Goal: Find specific page/section: Find specific page/section

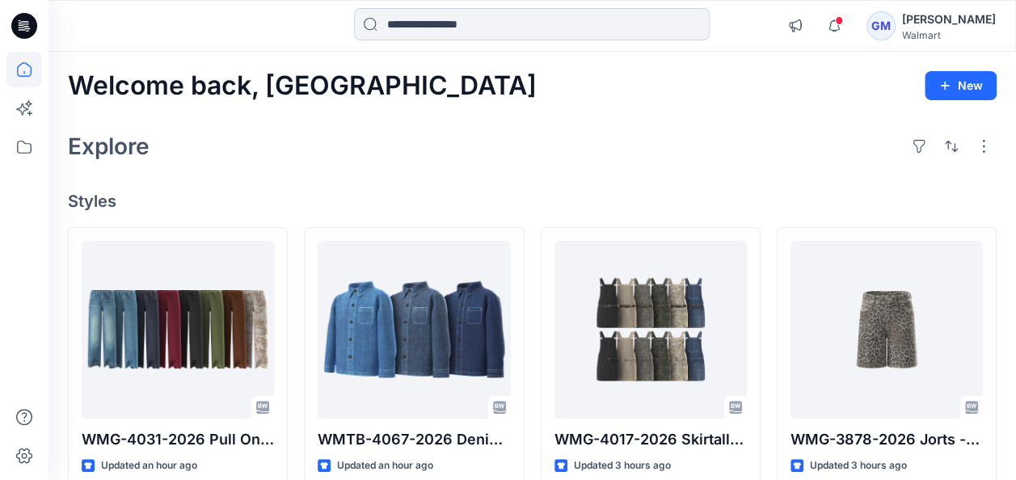
click at [464, 28] on input at bounding box center [532, 24] width 356 height 32
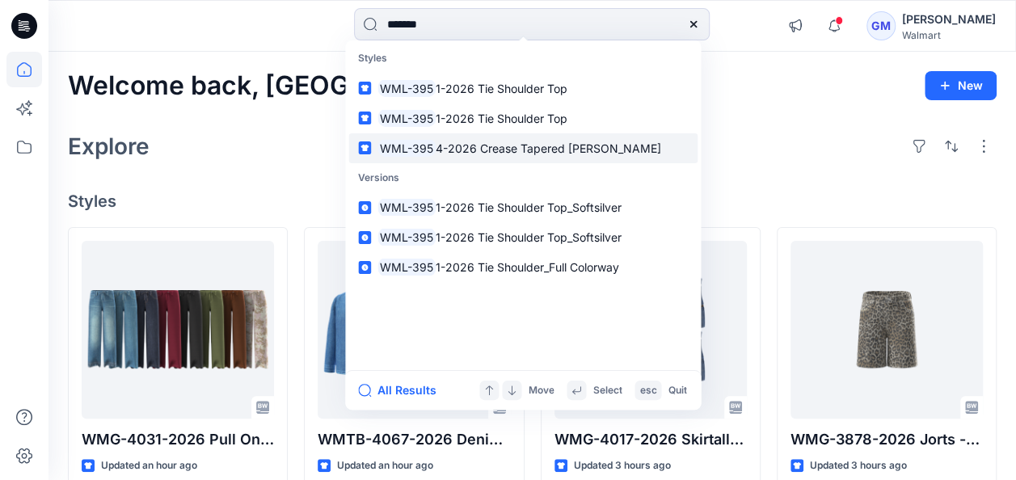
type input "*******"
click at [487, 146] on span "4-2026 Crease Tapered [PERSON_NAME]" at bounding box center [548, 148] width 225 height 14
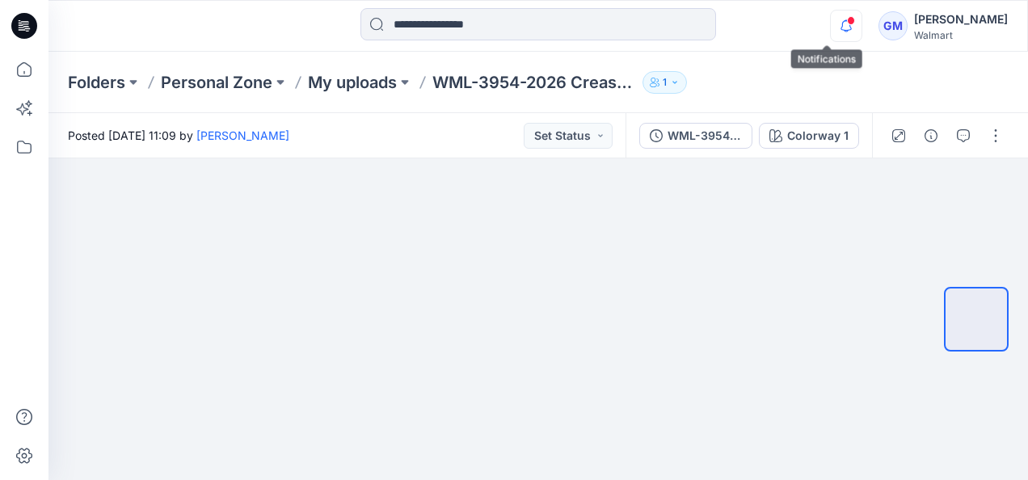
click at [831, 29] on icon "button" at bounding box center [846, 26] width 31 height 32
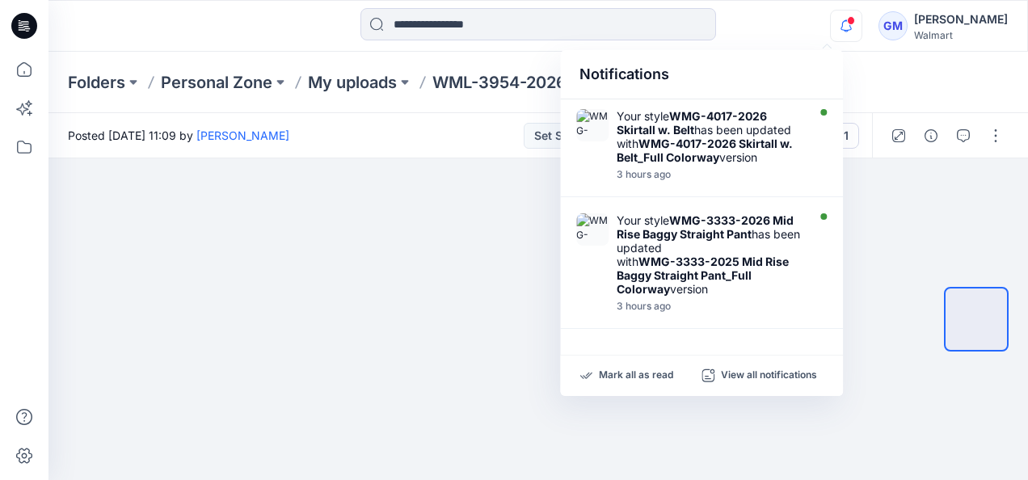
click at [831, 27] on icon "button" at bounding box center [846, 26] width 31 height 32
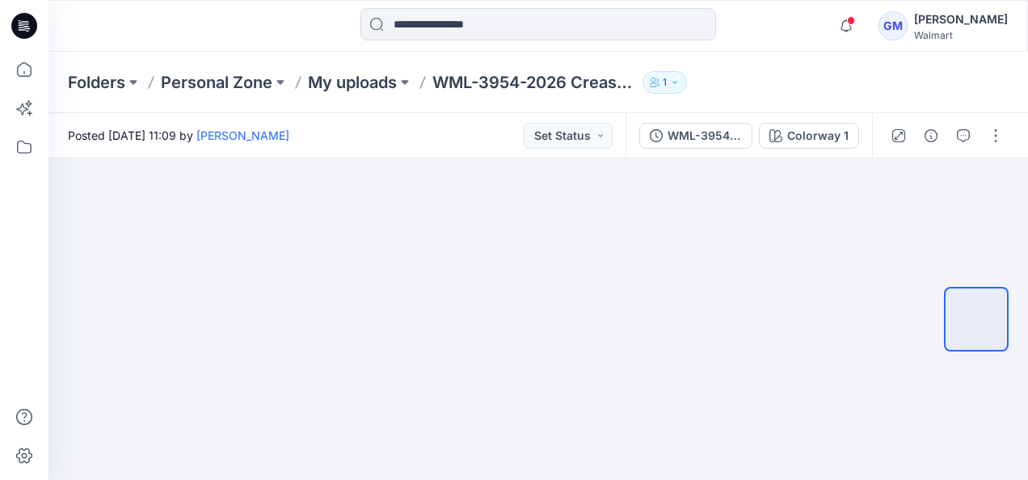
click at [922, 74] on div "Folders Personal Zone My uploads WML-3954-2026 Crease Tapered [PERSON_NAME] 1" at bounding box center [537, 82] width 979 height 61
drag, startPoint x: 559, startPoint y: 310, endPoint x: 402, endPoint y: 325, distance: 158.3
click at [398, 326] on div at bounding box center [537, 319] width 979 height 322
click at [774, 316] on div at bounding box center [537, 319] width 979 height 322
click at [976, 319] on img at bounding box center [976, 319] width 0 height 0
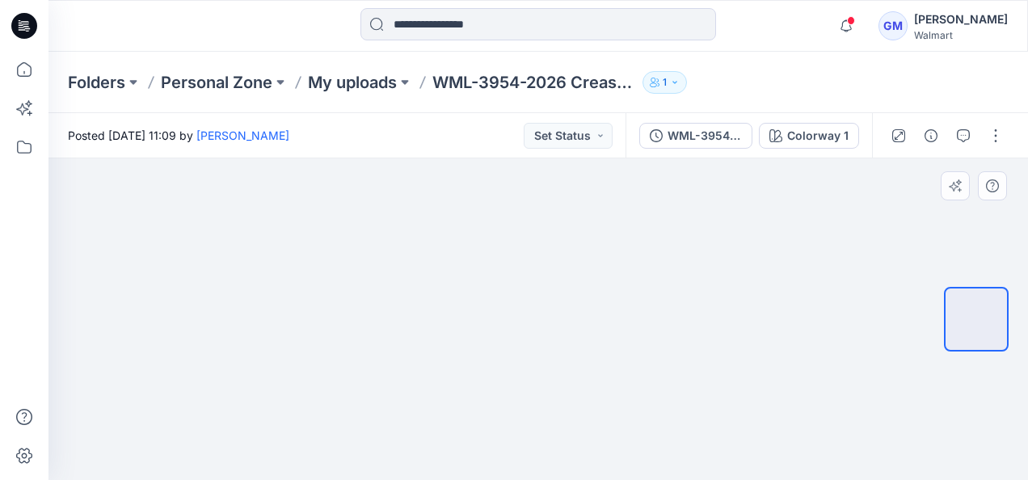
click at [976, 319] on img at bounding box center [976, 319] width 0 height 0
click at [600, 158] on img at bounding box center [538, 158] width 133 height 0
click at [344, 78] on p "My uploads" at bounding box center [352, 82] width 89 height 23
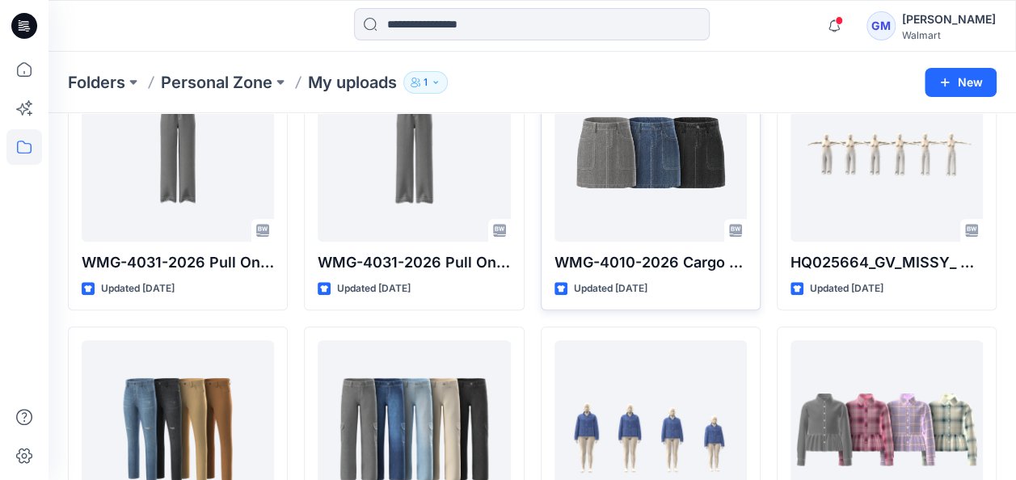
scroll to position [3443, 0]
